Goal: Information Seeking & Learning: Check status

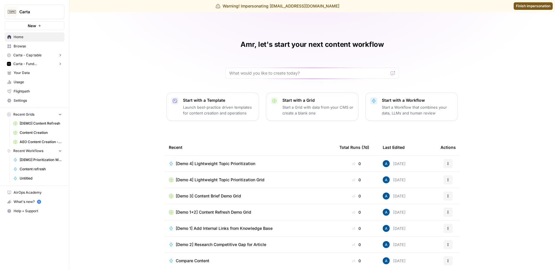
drag, startPoint x: 119, startPoint y: 91, endPoint x: 123, endPoint y: 89, distance: 4.3
click at [119, 91] on div "Amr, let's start your next content workflow Start with a Template Launch best-p…" at bounding box center [312, 145] width 486 height 266
click at [39, 54] on span "Carta - Cap table" at bounding box center [27, 55] width 28 height 5
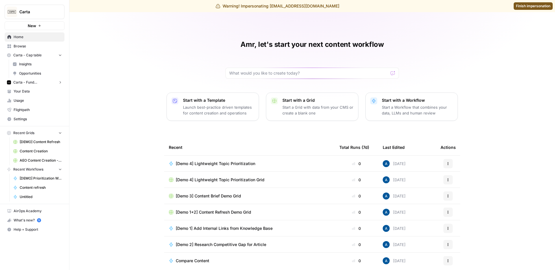
click at [43, 65] on span "Insights" at bounding box center [40, 64] width 43 height 5
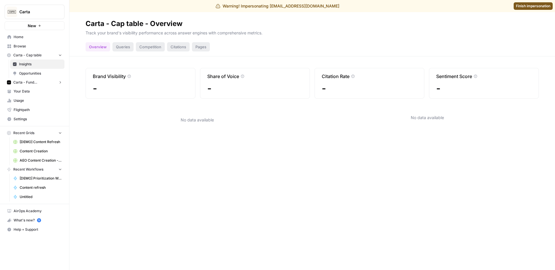
click at [121, 49] on div "Queries" at bounding box center [123, 46] width 21 height 9
click at [49, 85] on span "Carta - Fund Administration" at bounding box center [34, 82] width 43 height 5
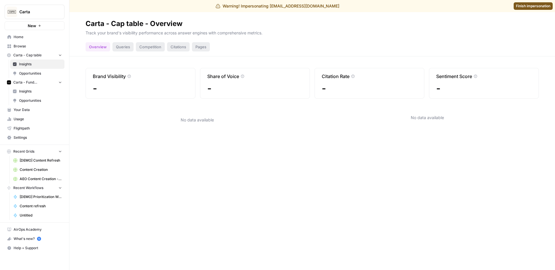
drag, startPoint x: 40, startPoint y: 92, endPoint x: 80, endPoint y: 74, distance: 44.7
click at [40, 92] on span "Insights" at bounding box center [40, 91] width 43 height 5
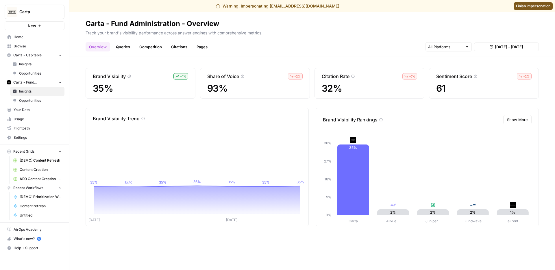
click at [174, 34] on p "Track your brand's visibility performance across answer engines with comprehens…" at bounding box center [312, 32] width 453 height 8
click at [148, 23] on div "Carta - Fund Administration - Overview" at bounding box center [153, 23] width 134 height 9
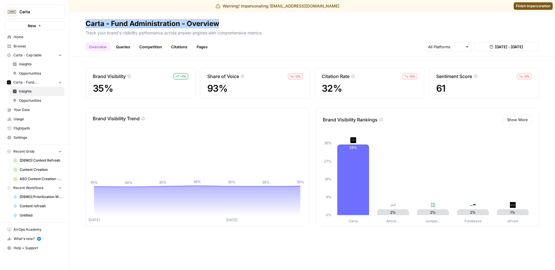
click at [148, 23] on div "Carta - Fund Administration - Overview" at bounding box center [153, 23] width 134 height 9
click at [135, 33] on p "Track your brand's visibility performance across answer engines with comprehens…" at bounding box center [312, 32] width 453 height 8
click at [260, 32] on p "Track your brand's visibility performance across answer engines with comprehens…" at bounding box center [312, 32] width 453 height 8
click at [211, 33] on p "Track your brand's visibility performance across answer engines with comprehens…" at bounding box center [312, 32] width 453 height 8
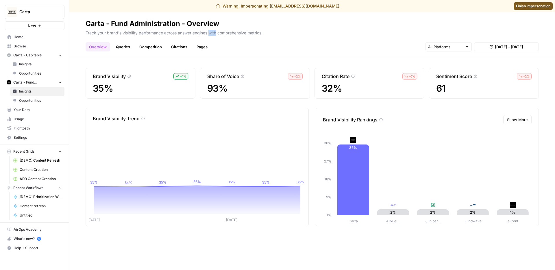
click at [211, 33] on p "Track your brand's visibility performance across answer engines with comprehens…" at bounding box center [312, 32] width 453 height 8
drag, startPoint x: 211, startPoint y: 33, endPoint x: 153, endPoint y: 27, distance: 58.8
click at [210, 33] on p "Track your brand's visibility performance across answer engines with comprehens…" at bounding box center [312, 32] width 453 height 8
click at [145, 25] on div "Carta - Fund Administration - Overview" at bounding box center [153, 23] width 134 height 9
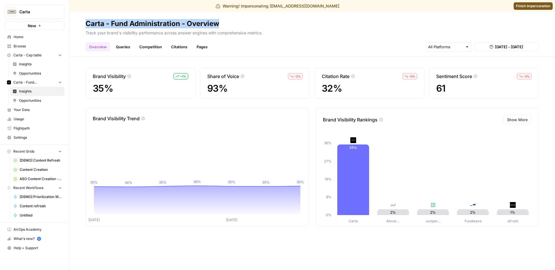
click at [145, 25] on div "Carta - Fund Administration - Overview" at bounding box center [153, 23] width 134 height 9
click at [142, 30] on p "Track your brand's visibility performance across answer engines with comprehens…" at bounding box center [312, 32] width 453 height 8
click at [122, 49] on link "Queries" at bounding box center [123, 46] width 21 height 9
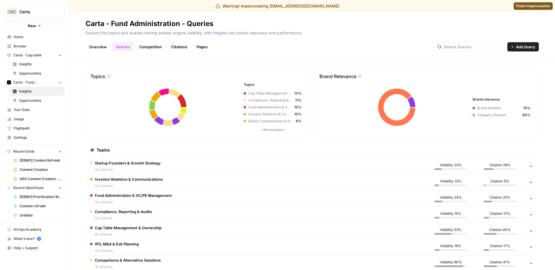
click at [26, 67] on span "Insights" at bounding box center [40, 64] width 43 height 5
